Goal: Transaction & Acquisition: Book appointment/travel/reservation

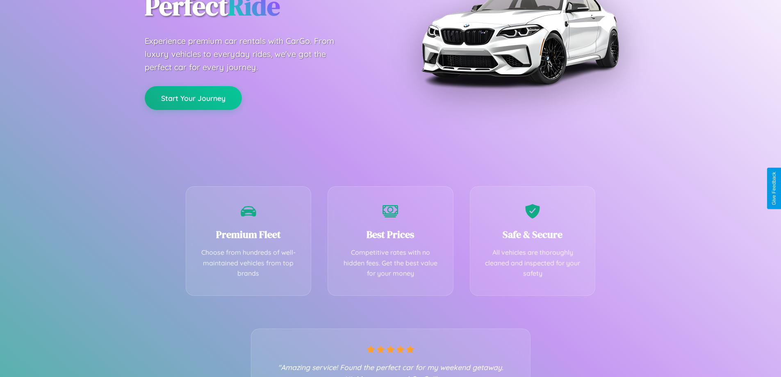
scroll to position [162, 0]
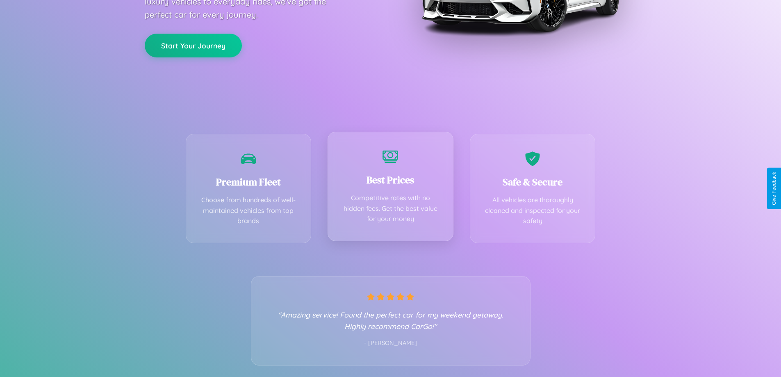
click at [390, 188] on div "Best Prices Competitive rates with no hidden fees. Get the best value for your …" at bounding box center [391, 187] width 126 height 110
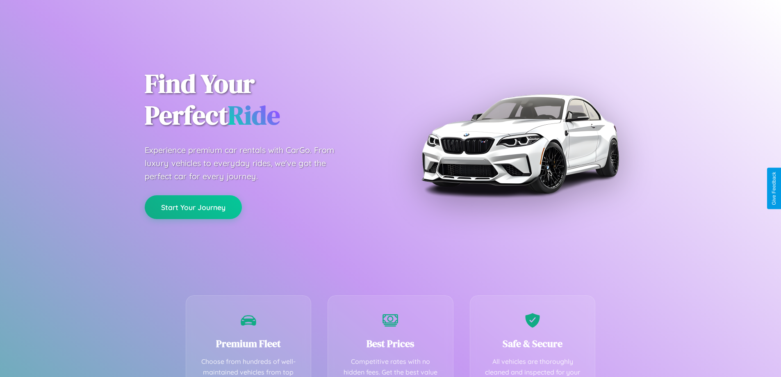
scroll to position [239, 0]
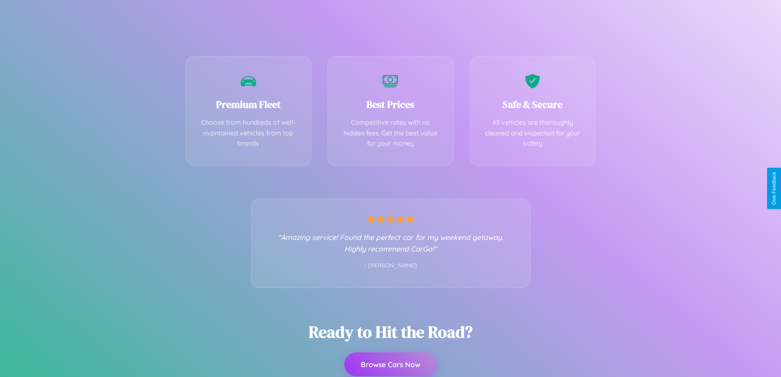
click at [390, 364] on button "Browse Cars Now" at bounding box center [391, 364] width 92 height 24
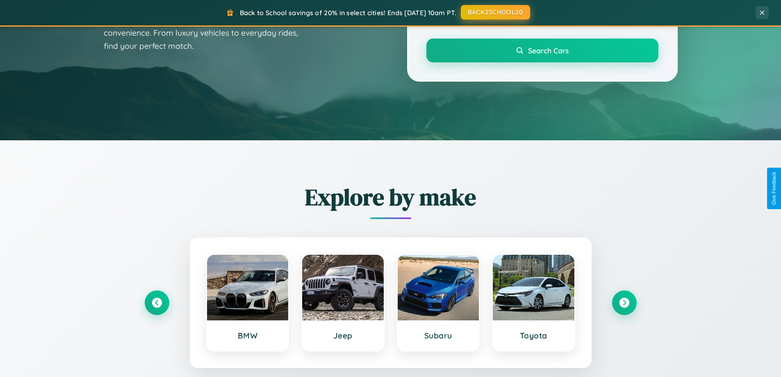
click at [495, 20] on button "BACK2SCHOOL20" at bounding box center [495, 12] width 69 height 15
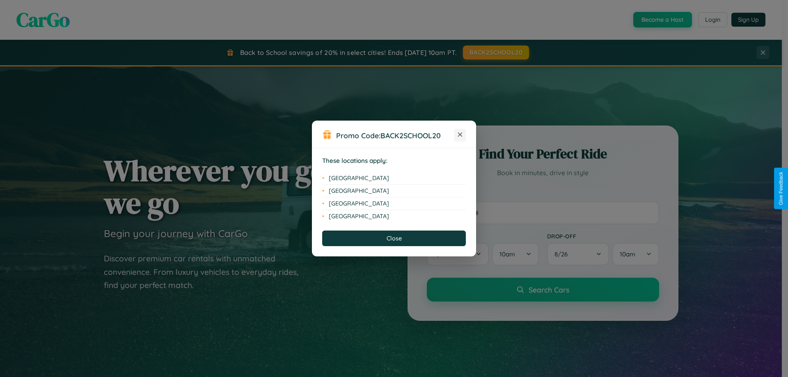
click at [460, 135] on icon at bounding box center [460, 134] width 5 height 5
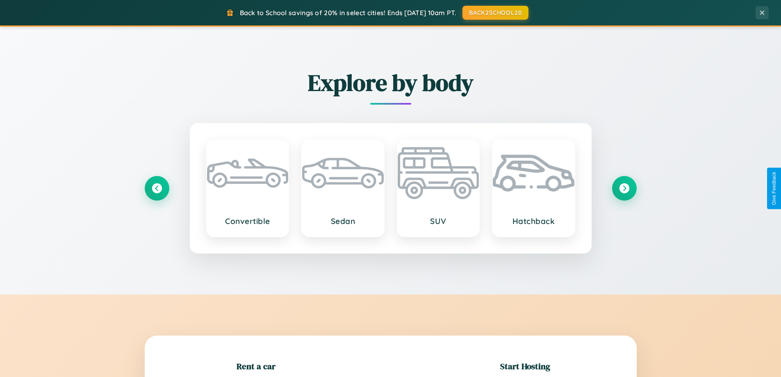
scroll to position [177, 0]
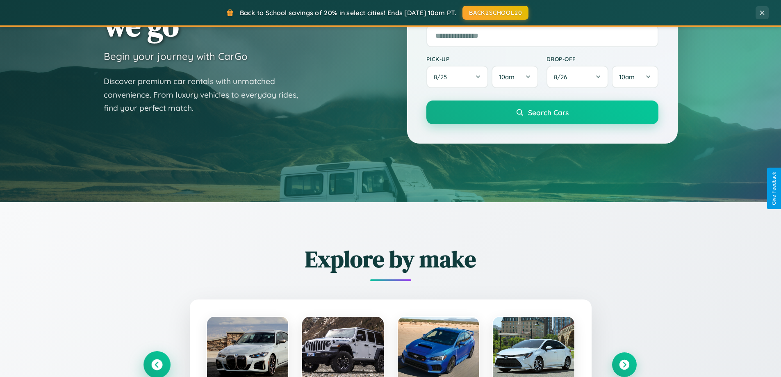
click at [157, 365] on icon at bounding box center [156, 364] width 11 height 11
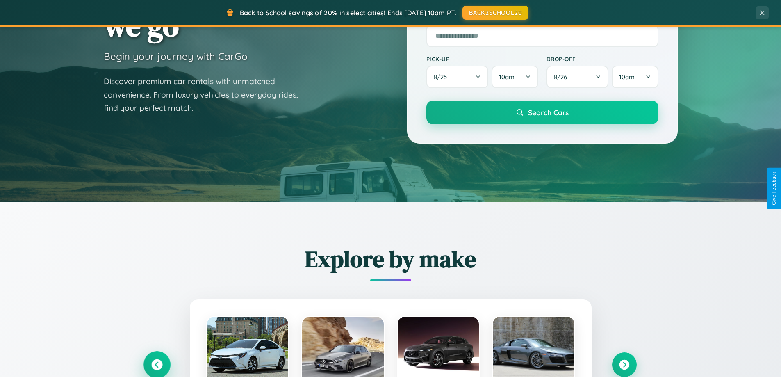
click at [157, 364] on icon at bounding box center [157, 365] width 14 height 14
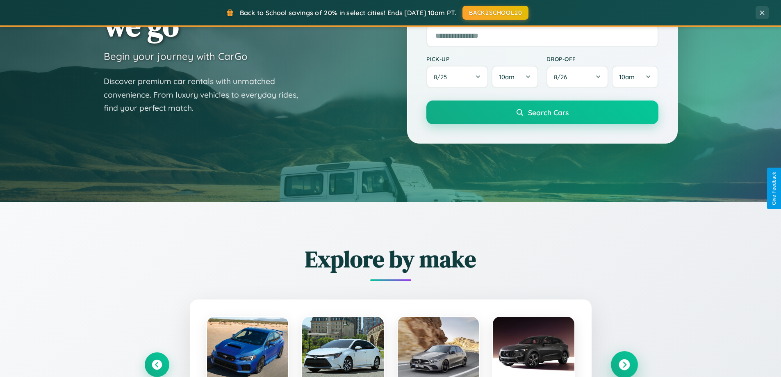
click at [624, 364] on icon at bounding box center [624, 364] width 11 height 11
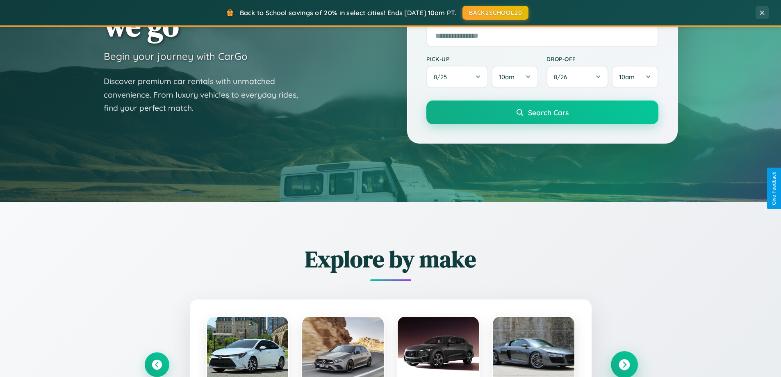
click at [624, 364] on icon at bounding box center [624, 364] width 11 height 11
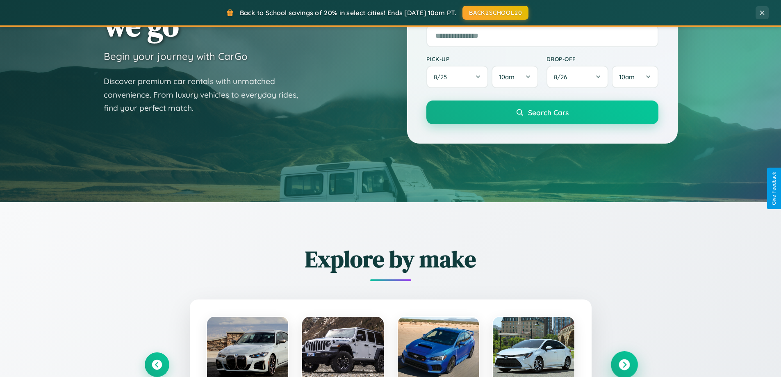
click at [624, 364] on icon at bounding box center [624, 364] width 11 height 11
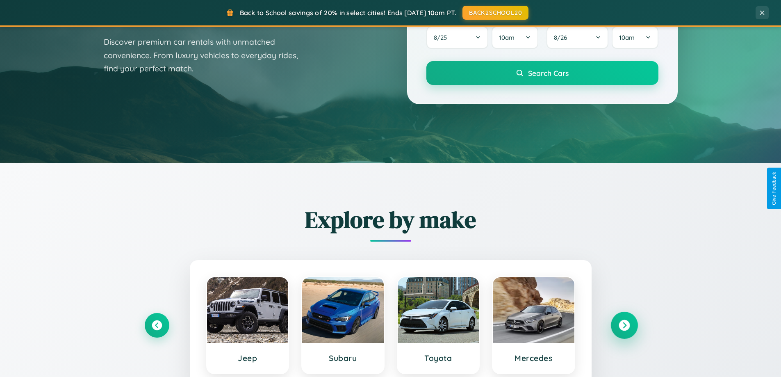
scroll to position [1578, 0]
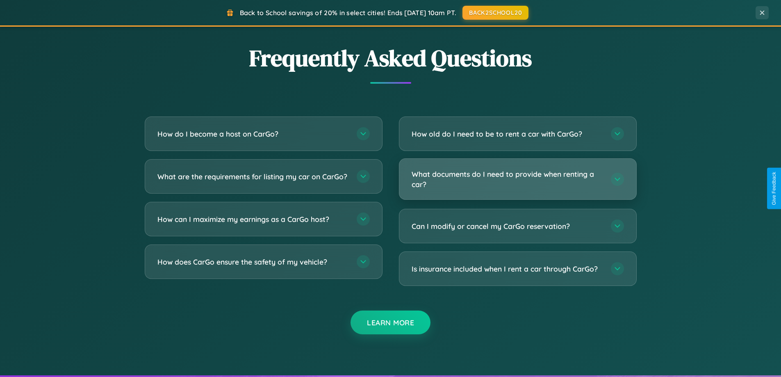
click at [518, 179] on h3 "What documents do I need to provide when renting a car?" at bounding box center [507, 179] width 191 height 20
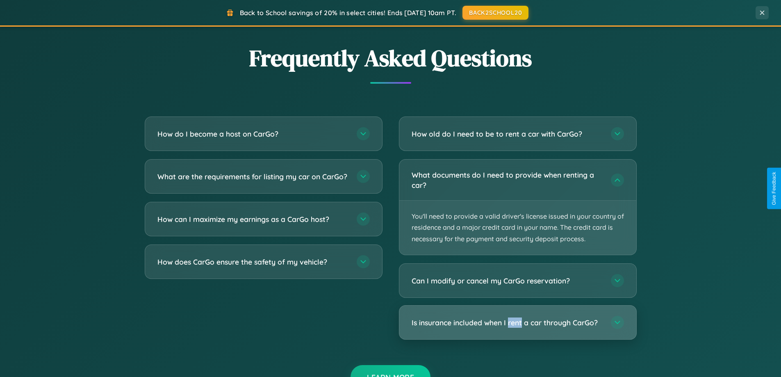
click at [518, 322] on h3 "Is insurance included when I rent a car through CarGo?" at bounding box center [507, 322] width 191 height 10
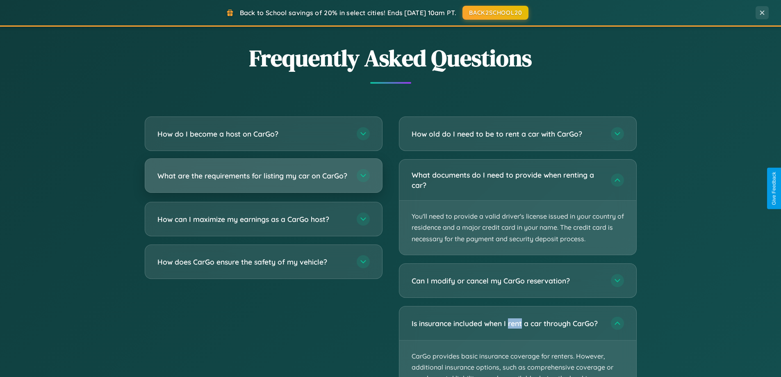
click at [263, 179] on h3 "What are the requirements for listing my car on CarGo?" at bounding box center [253, 176] width 191 height 10
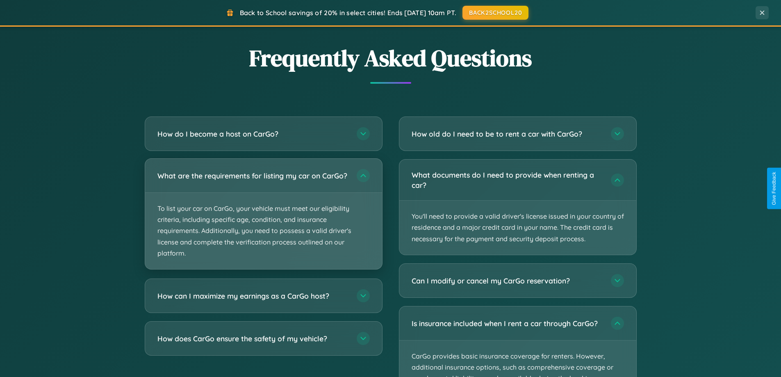
click at [263, 217] on p "To list your car on CarGo, your vehicle must meet our eligibility criteria, inc…" at bounding box center [263, 231] width 237 height 76
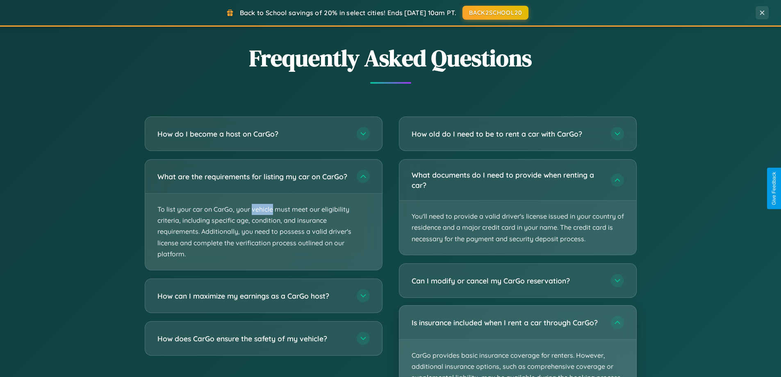
click at [518, 341] on p "CarGo provides basic insurance coverage for renters. However, additional insura…" at bounding box center [518, 378] width 237 height 76
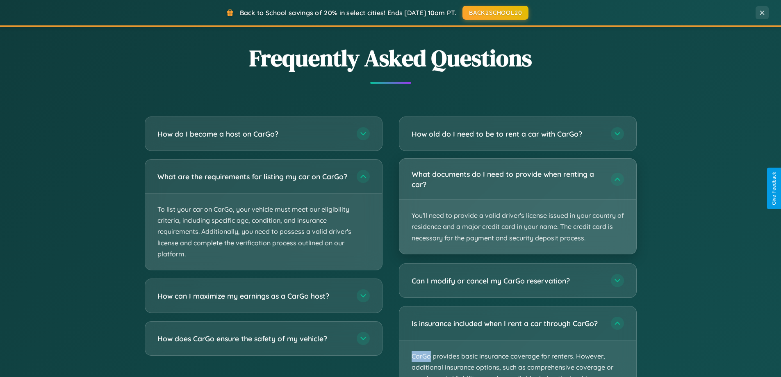
click at [518, 207] on p "You'll need to provide a valid driver's license issued in your country of resid…" at bounding box center [518, 227] width 237 height 54
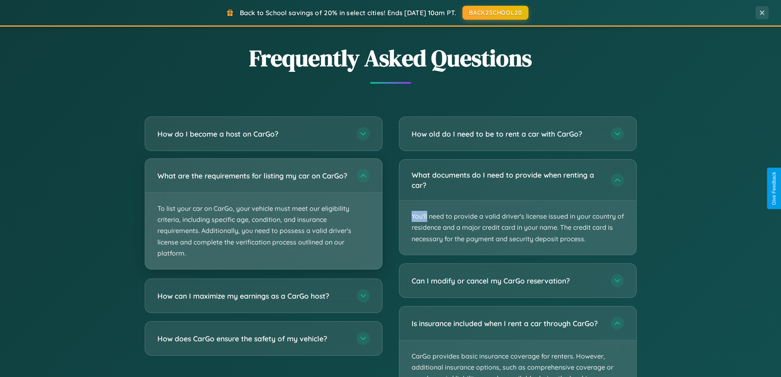
click at [263, 218] on p "To list your car on CarGo, your vehicle must meet our eligibility criteria, inc…" at bounding box center [263, 231] width 237 height 76
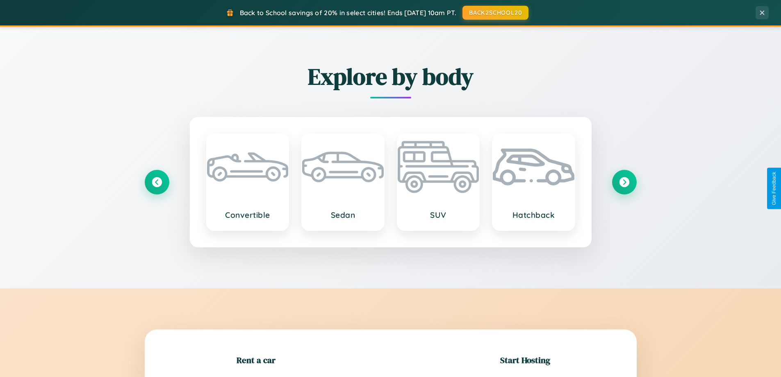
scroll to position [961, 0]
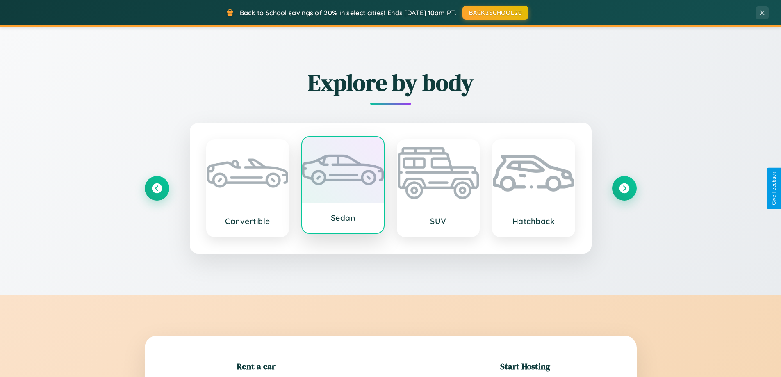
click at [343, 187] on div at bounding box center [343, 170] width 82 height 66
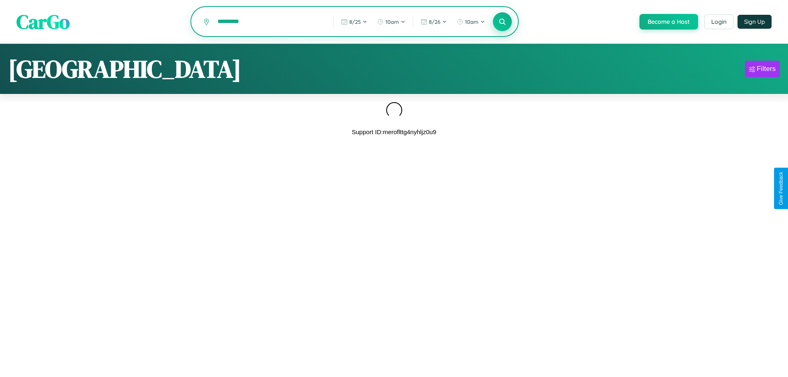
type input "*********"
click at [501, 22] on icon at bounding box center [502, 22] width 8 height 8
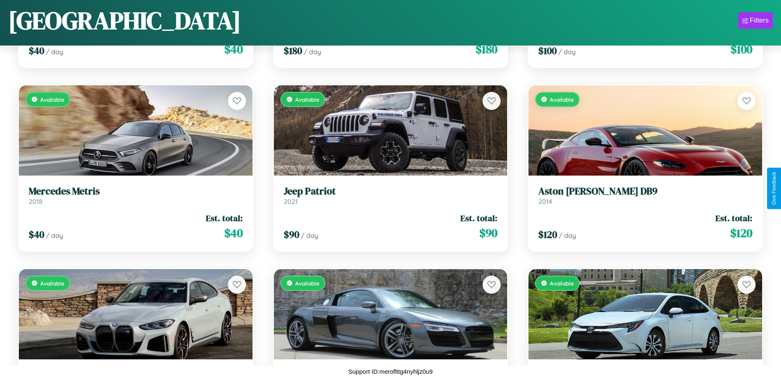
scroll to position [3421, 0]
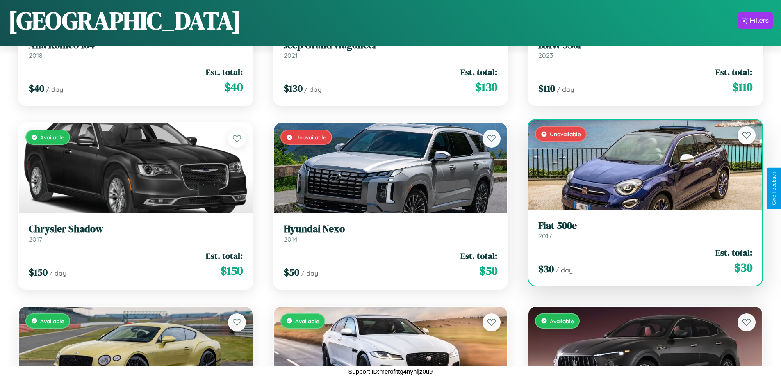
click at [640, 165] on div "Unavailable" at bounding box center [646, 165] width 234 height 90
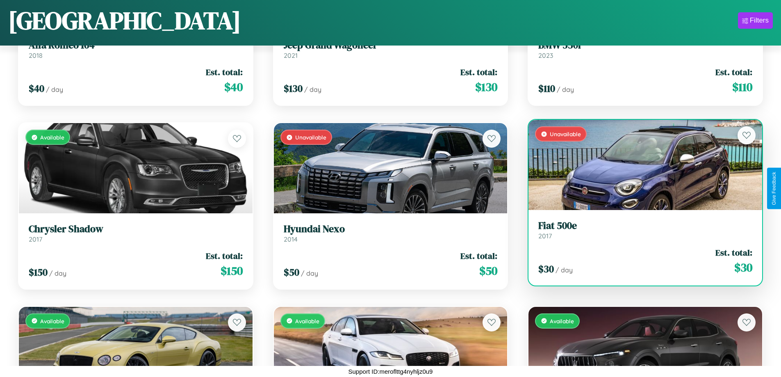
click at [640, 165] on div "Unavailable" at bounding box center [646, 165] width 234 height 90
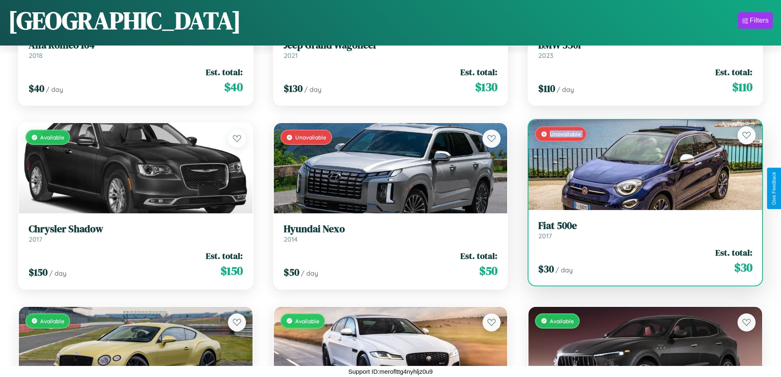
click at [640, 165] on div "Unavailable" at bounding box center [646, 165] width 234 height 90
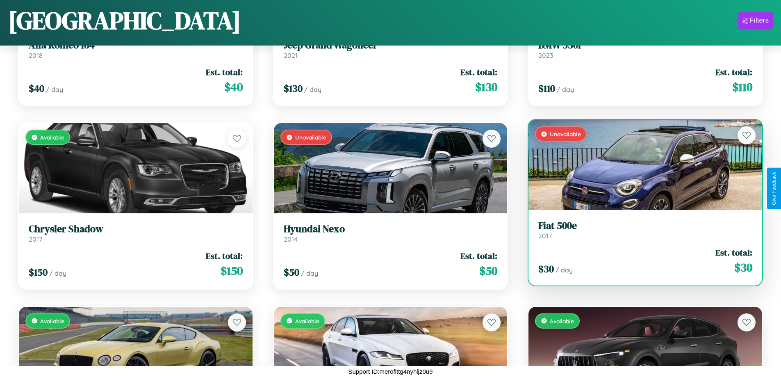
click at [640, 165] on div "Unavailable" at bounding box center [646, 165] width 234 height 90
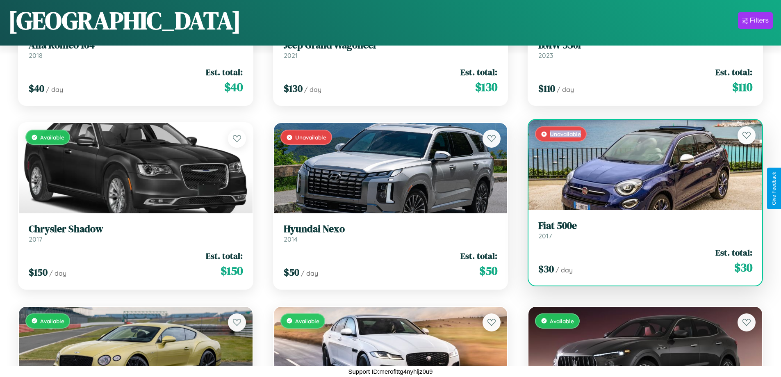
click at [640, 165] on div "Unavailable" at bounding box center [646, 165] width 234 height 90
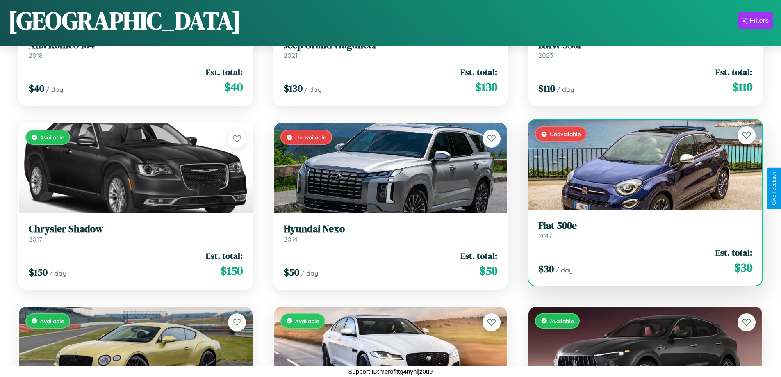
click at [640, 230] on h3 "Fiat 500e" at bounding box center [646, 226] width 214 height 12
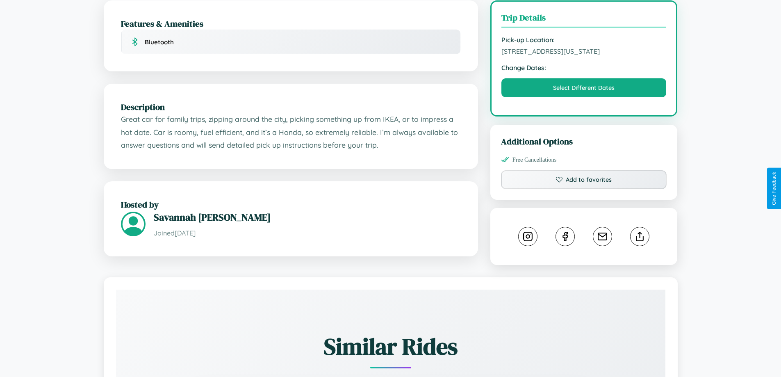
scroll to position [303, 0]
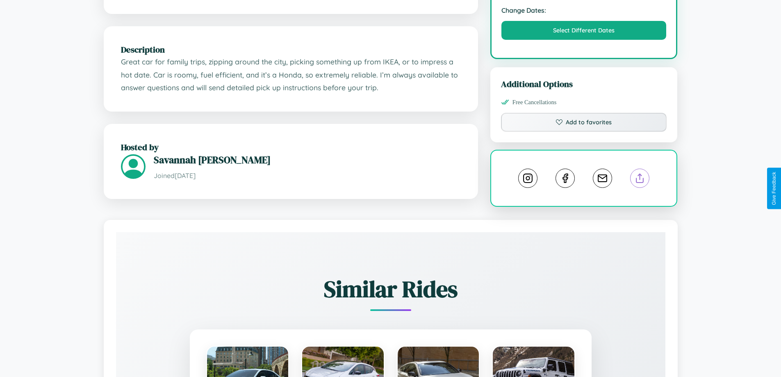
click at [640, 180] on line at bounding box center [640, 177] width 0 height 6
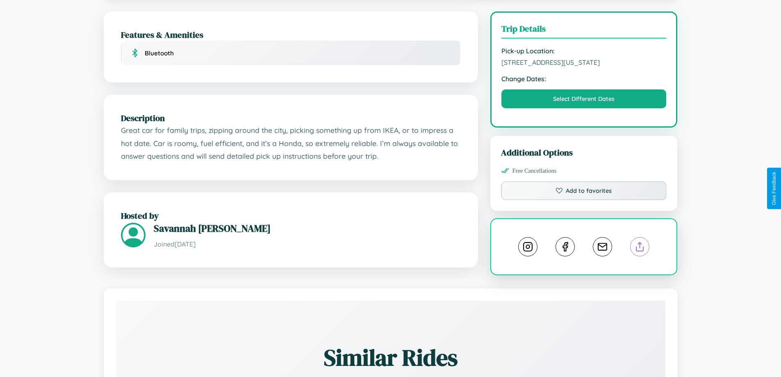
scroll to position [114, 0]
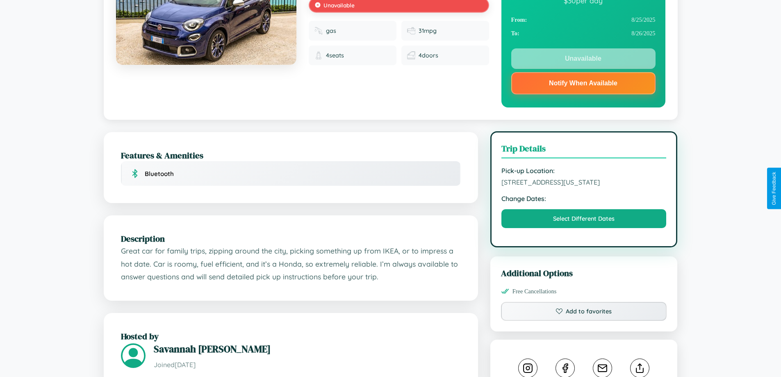
click at [584, 186] on span "[STREET_ADDRESS][US_STATE]" at bounding box center [584, 182] width 165 height 8
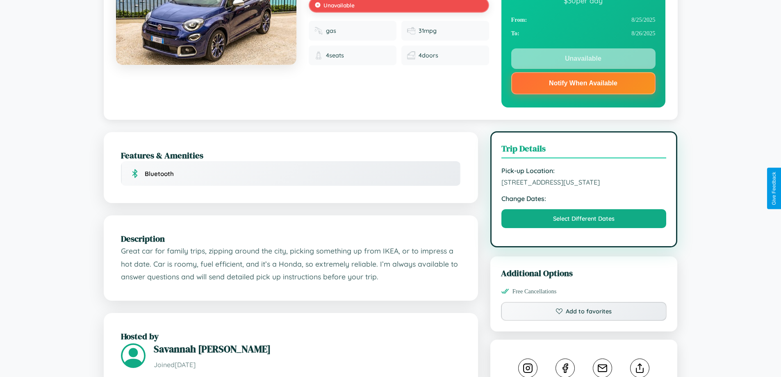
click at [584, 186] on span "[STREET_ADDRESS][US_STATE]" at bounding box center [584, 182] width 165 height 8
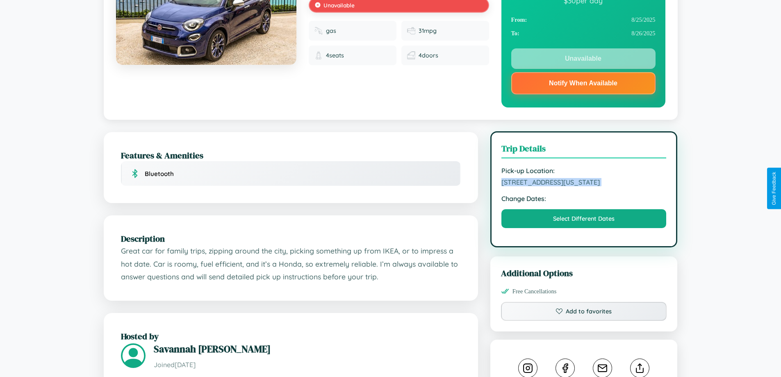
click at [584, 186] on span "[STREET_ADDRESS][US_STATE]" at bounding box center [584, 182] width 165 height 8
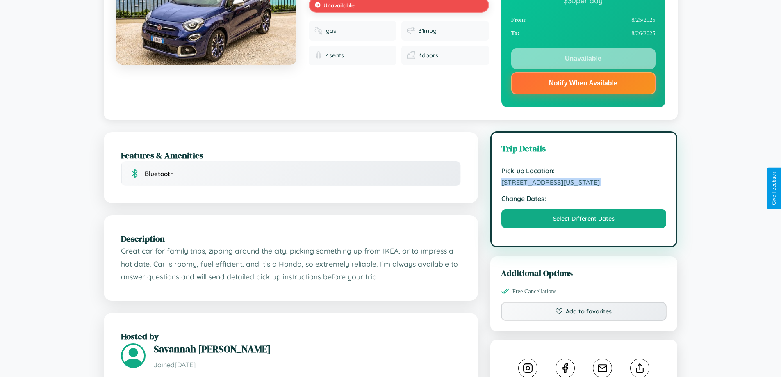
click at [584, 186] on span "[STREET_ADDRESS][US_STATE]" at bounding box center [584, 182] width 165 height 8
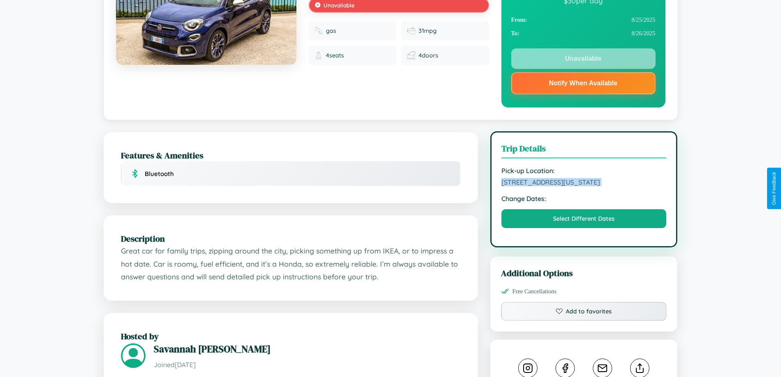
click at [584, 186] on span "[STREET_ADDRESS][US_STATE]" at bounding box center [584, 182] width 165 height 8
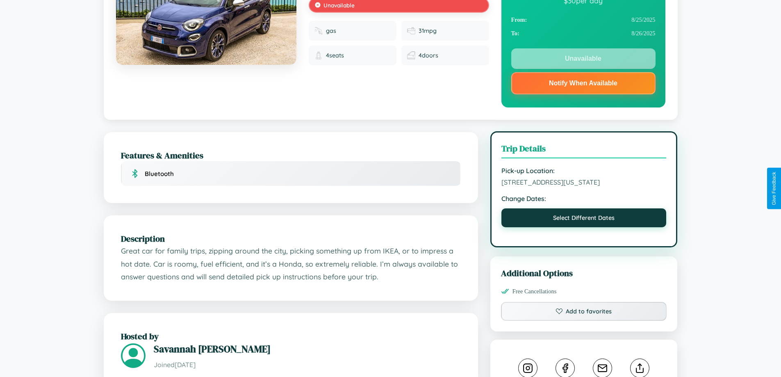
click at [584, 227] on button "Select Different Dates" at bounding box center [584, 217] width 165 height 19
select select "*"
select select "****"
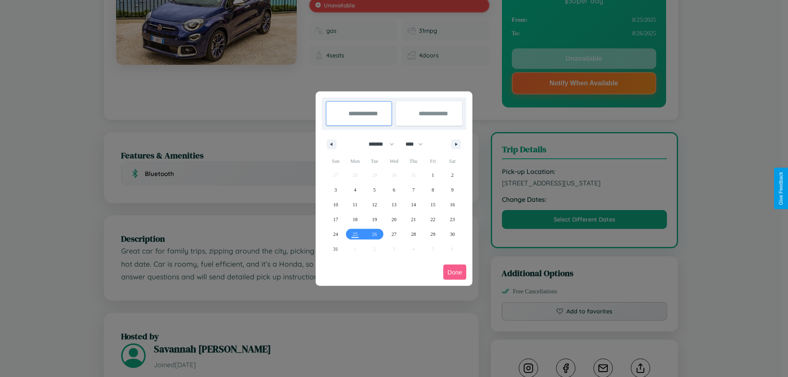
click at [377, 144] on select "******* ******** ***** ***** *** **** **** ****** ********* ******* ******** **…" at bounding box center [379, 144] width 35 height 14
select select "*"
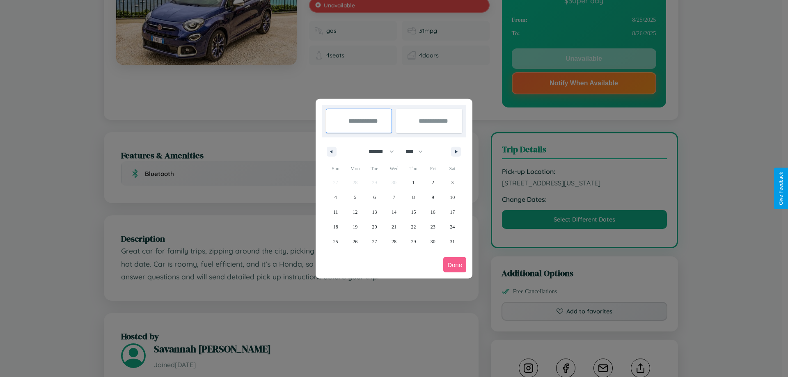
drag, startPoint x: 418, startPoint y: 151, endPoint x: 394, endPoint y: 164, distance: 27.2
click at [418, 151] on select "**** **** **** **** **** **** **** **** **** **** **** **** **** **** **** ****…" at bounding box center [413, 152] width 25 height 14
select select "****"
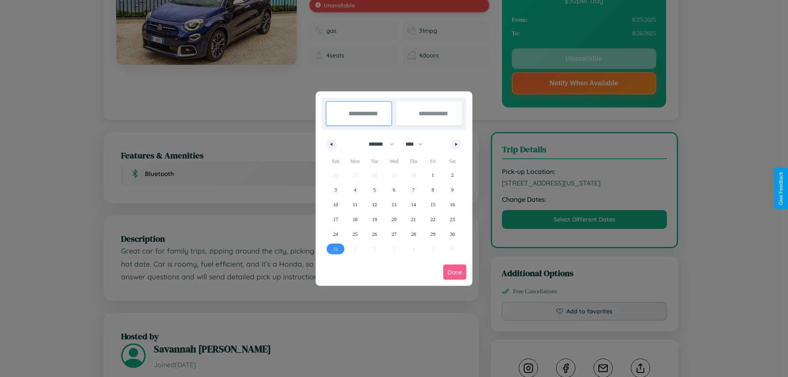
click at [335, 249] on span "31" at bounding box center [335, 249] width 5 height 15
type input "**********"
click at [456, 144] on icon "button" at bounding box center [457, 144] width 4 height 3
select select "*"
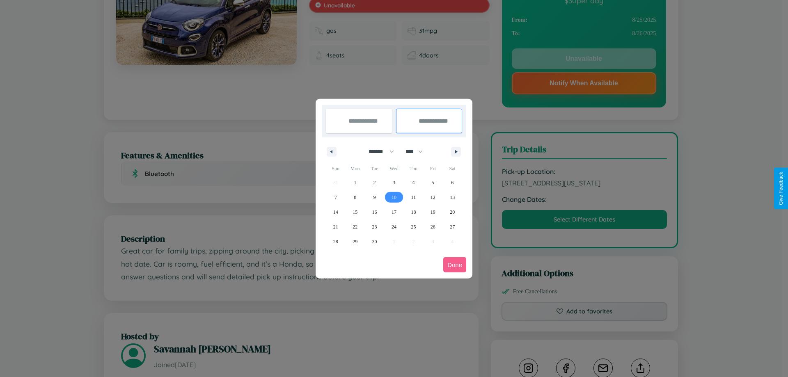
click at [393, 197] on span "10" at bounding box center [393, 197] width 5 height 15
type input "**********"
select select "*"
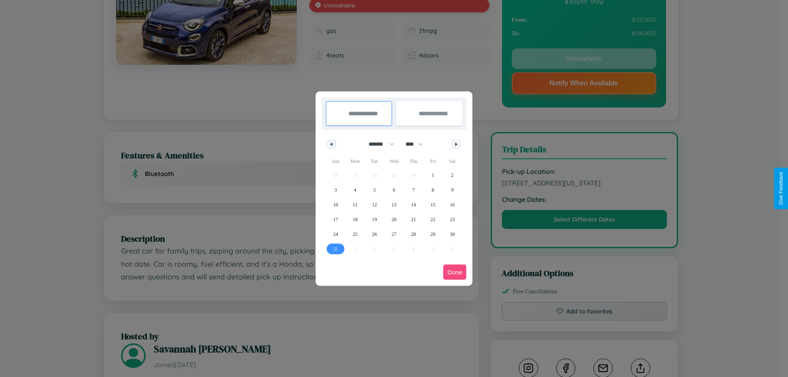
click at [454, 272] on button "Done" at bounding box center [454, 272] width 23 height 15
